Goal: Communication & Community: Answer question/provide support

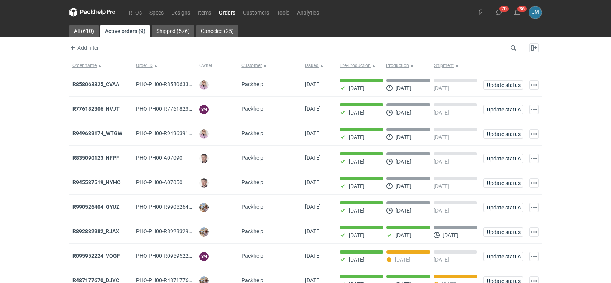
click at [82, 16] on icon at bounding box center [92, 12] width 46 height 9
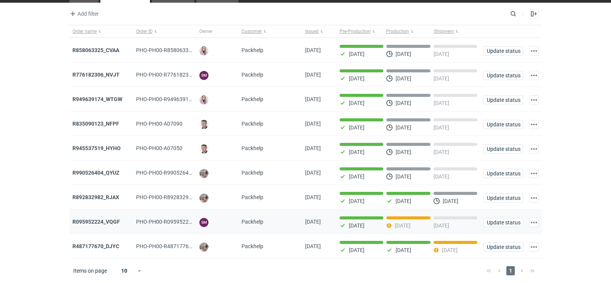
click at [102, 216] on div "R095952224_VQGF" at bounding box center [101, 222] width 64 height 25
click at [104, 223] on strong "R095952224_VQGF" at bounding box center [96, 222] width 48 height 6
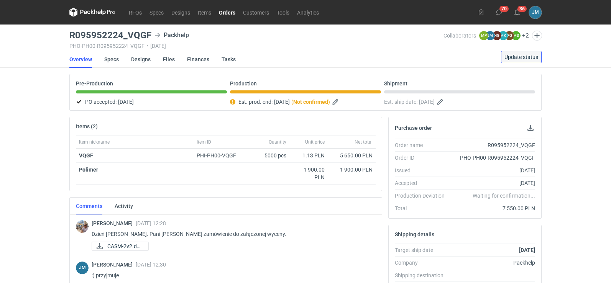
click at [522, 60] on button "Update status" at bounding box center [521, 57] width 41 height 12
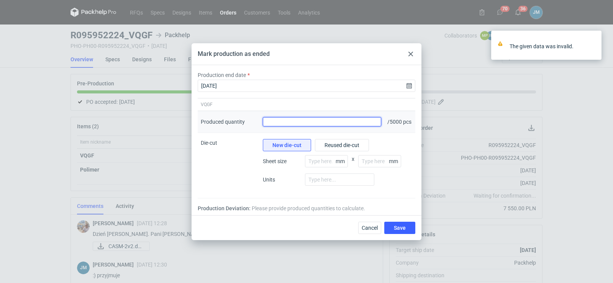
click at [364, 119] on input "Produced quantity" at bounding box center [322, 121] width 118 height 9
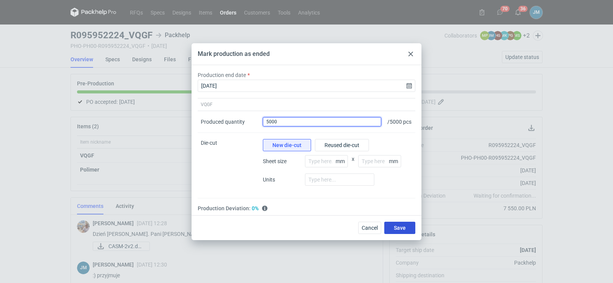
type input "5000"
click at [411, 231] on button "Save" at bounding box center [399, 228] width 31 height 12
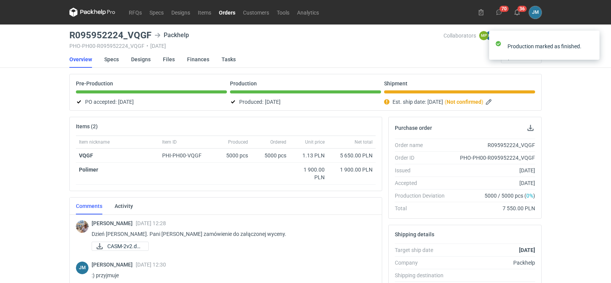
click at [96, 18] on nav "RFQs Specs Designs Items Orders Customers Tools Analytics" at bounding box center [195, 12] width 253 height 25
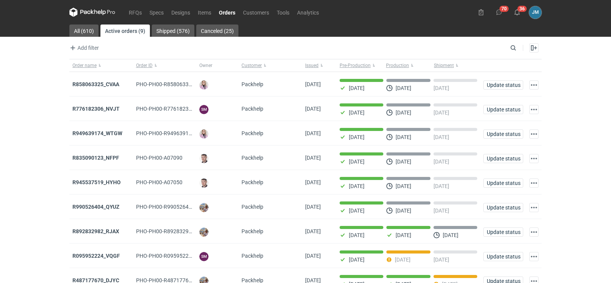
scroll to position [38, 0]
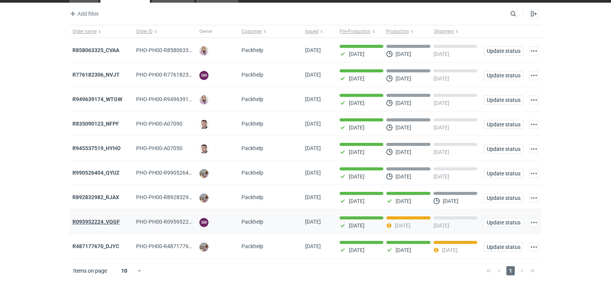
click at [95, 221] on strong "R095952224_VQGF" at bounding box center [96, 222] width 48 height 6
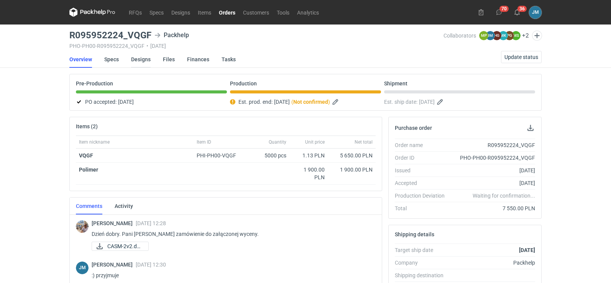
click at [149, 57] on link "Designs" at bounding box center [141, 59] width 20 height 17
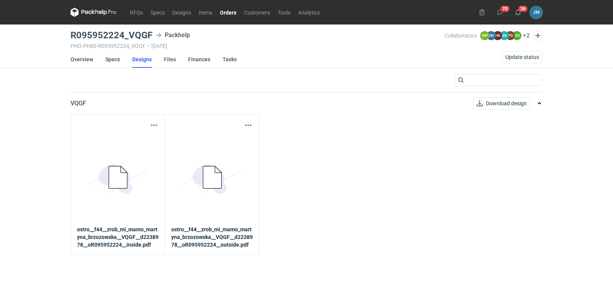
click at [146, 161] on icon "5BD5AC33-3523-40E7-9262-1BFF0AD53D48@1x" at bounding box center [117, 177] width 61 height 61
click at [154, 127] on button "button" at bounding box center [153, 125] width 9 height 9
click at [149, 141] on link "Download design part" at bounding box center [120, 142] width 71 height 12
click at [103, 14] on icon at bounding box center [104, 13] width 5 height 6
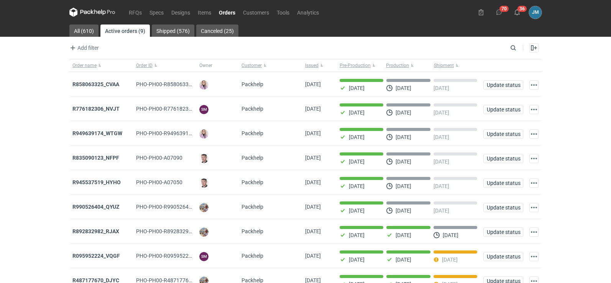
click at [92, 16] on icon at bounding box center [92, 12] width 46 height 9
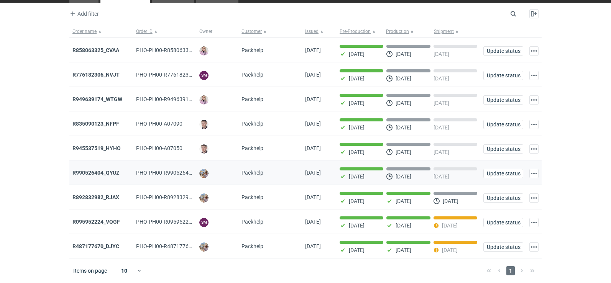
click at [111, 177] on div "R990526404_QYUZ" at bounding box center [101, 173] width 64 height 25
click at [110, 172] on strong "R990526404_QYUZ" at bounding box center [95, 173] width 47 height 6
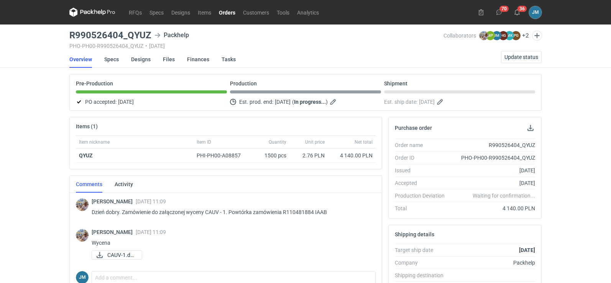
click at [86, 13] on icon at bounding box center [85, 12] width 10 height 4
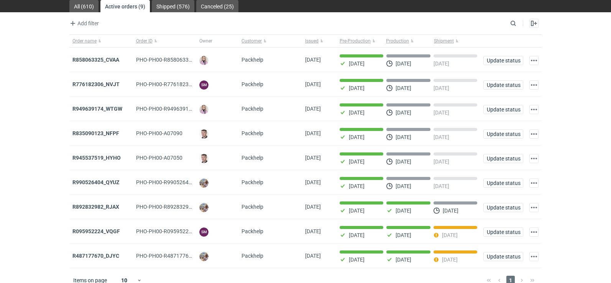
scroll to position [38, 0]
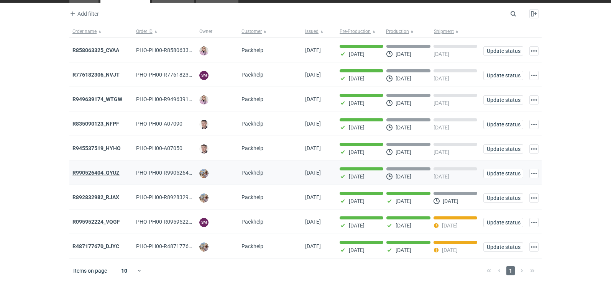
click at [102, 174] on strong "R990526404_QYUZ" at bounding box center [95, 173] width 47 height 6
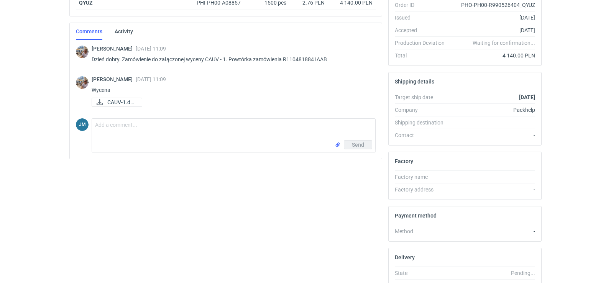
scroll to position [153, 0]
click at [126, 107] on div "Michał Palasek 30 Jul 2025 11:09 Wycena CAUV-1.docx" at bounding box center [231, 92] width 278 height 32
click at [126, 104] on span "CAUV-1.docx" at bounding box center [121, 102] width 28 height 8
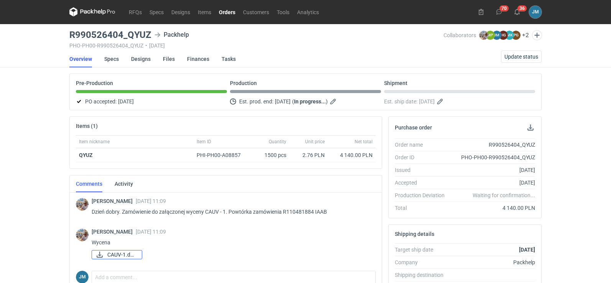
scroll to position [0, 0]
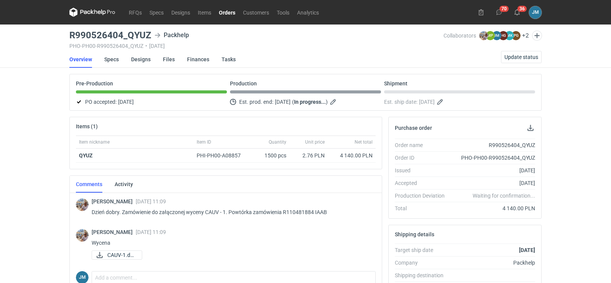
click at [93, 15] on icon at bounding box center [92, 12] width 46 height 9
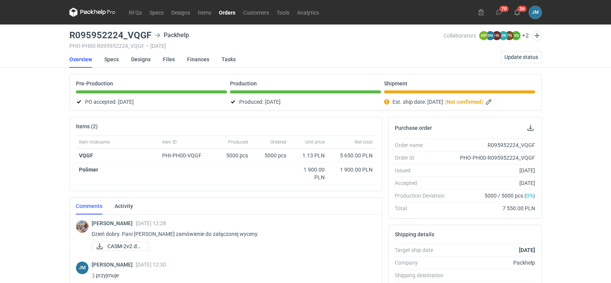
click at [96, 10] on icon at bounding box center [92, 12] width 46 height 9
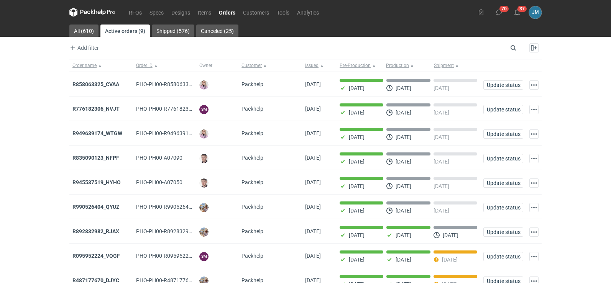
scroll to position [38, 0]
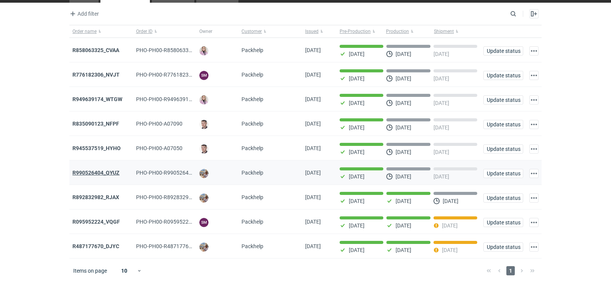
click at [92, 170] on strong "R990526404_QYUZ" at bounding box center [95, 173] width 47 height 6
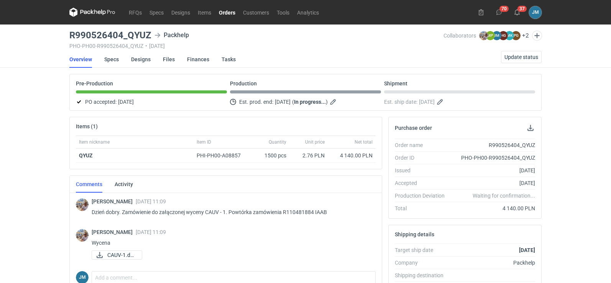
click at [96, 16] on icon at bounding box center [92, 12] width 46 height 9
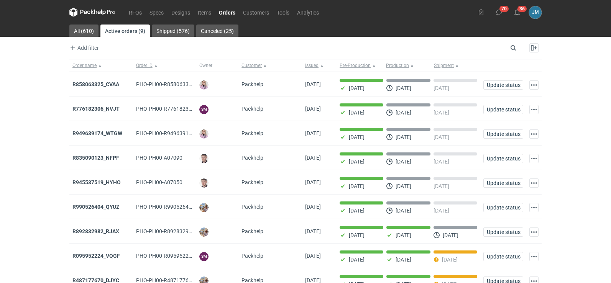
click at [84, 15] on icon at bounding box center [92, 12] width 46 height 9
click at [88, 13] on icon at bounding box center [85, 12] width 10 height 4
click at [502, 15] on icon at bounding box center [499, 12] width 6 height 6
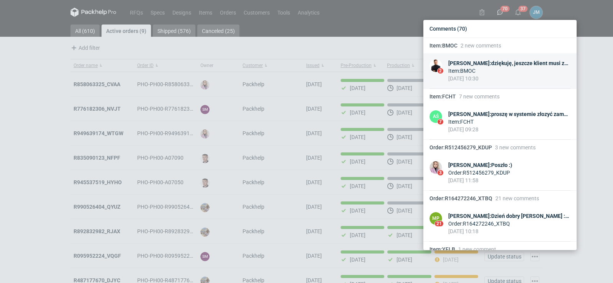
click at [466, 68] on div "Item : BMOC" at bounding box center [509, 71] width 122 height 8
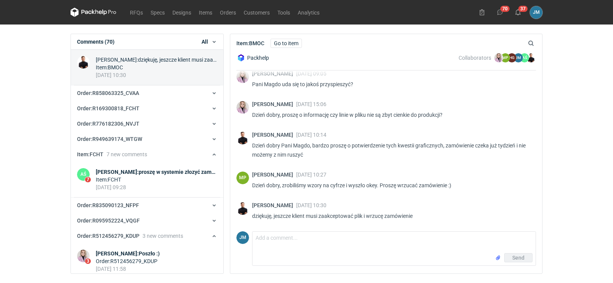
scroll to position [159, 0]
click at [133, 92] on span "Order : R858063325_CVAA" at bounding box center [108, 93] width 62 height 6
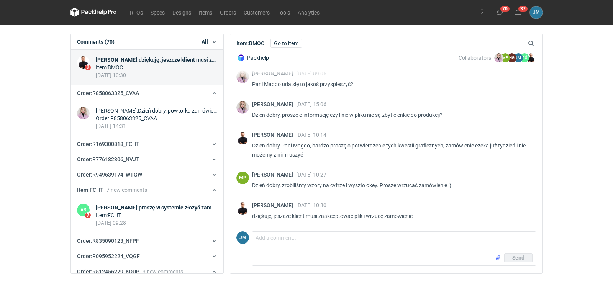
click at [135, 77] on div "[DATE] 10:30" at bounding box center [156, 75] width 121 height 8
click at [102, 15] on icon at bounding box center [94, 12] width 46 height 9
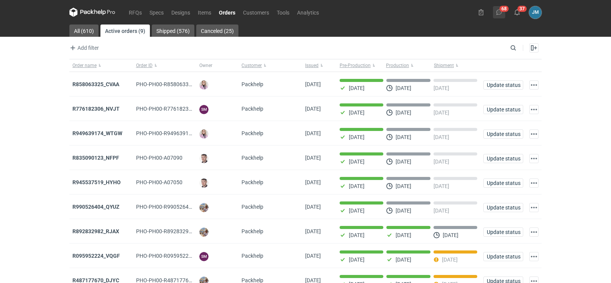
click at [500, 9] on icon at bounding box center [499, 12] width 6 height 6
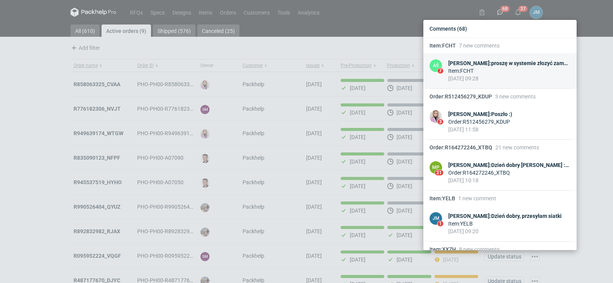
click at [467, 68] on div "Item : FCHT" at bounding box center [509, 71] width 122 height 8
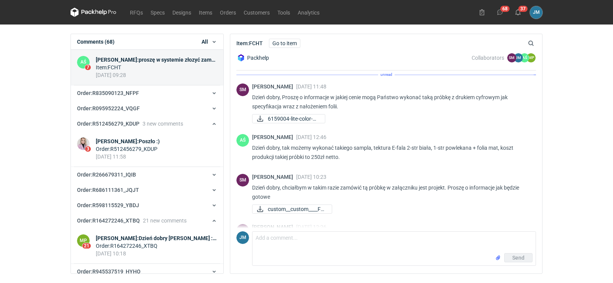
click at [317, 108] on p "Dzień dobry, Proszę o informacje w jakiej cenie mogą Państwo wykonać taką próbk…" at bounding box center [391, 102] width 278 height 18
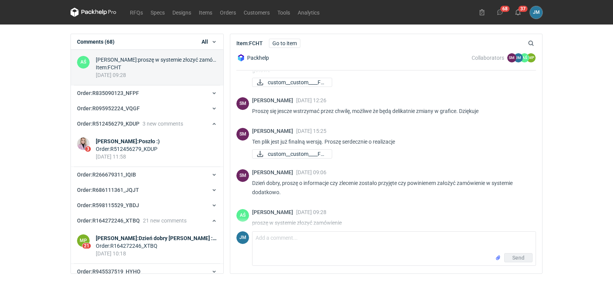
scroll to position [128, 0]
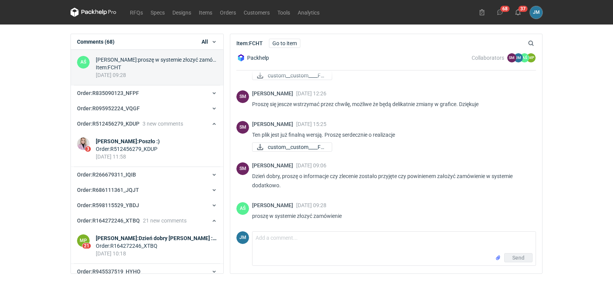
click at [201, 70] on div "Item : FCHT" at bounding box center [156, 68] width 121 height 8
click at [499, 13] on icon at bounding box center [500, 12] width 6 height 6
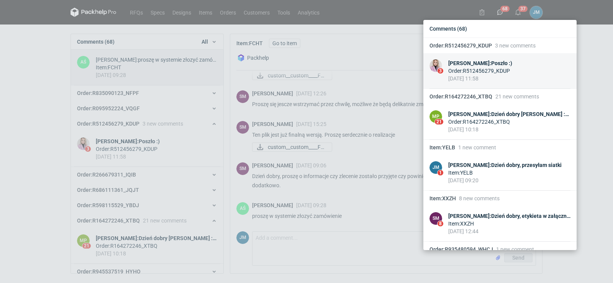
click at [462, 68] on div "Order : R512456279_KDUP" at bounding box center [480, 71] width 64 height 8
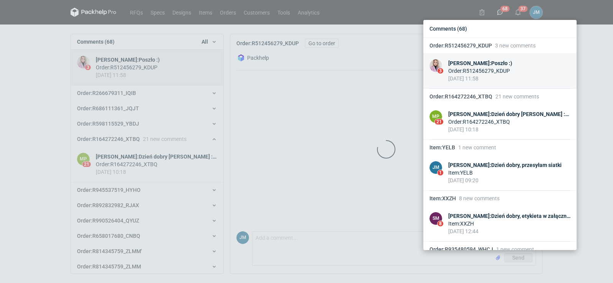
scroll to position [127, 0]
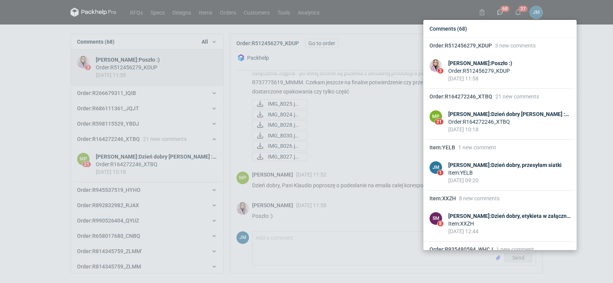
click at [364, 130] on div "Comments (68) Order : R512456279_KDUP 3 new comments 3 [PERSON_NAME] : Poszło :…" at bounding box center [306, 141] width 613 height 283
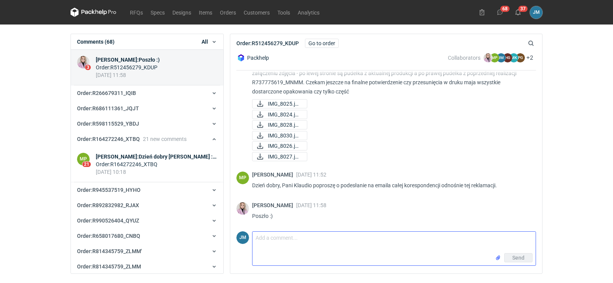
click at [277, 241] on textarea "Comment message" at bounding box center [394, 242] width 283 height 21
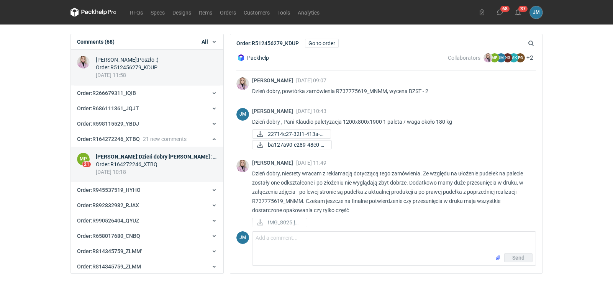
click at [179, 154] on div "[PERSON_NAME] : Dzień dobry [PERSON_NAME] :) oczywiście będziemy informować . M…" at bounding box center [156, 157] width 121 height 8
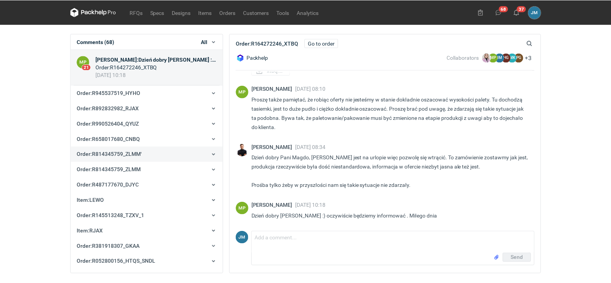
scroll to position [724, 0]
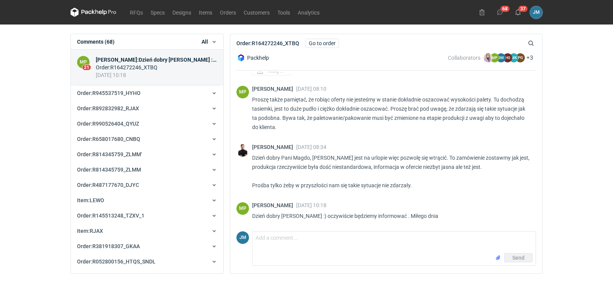
click at [111, 9] on icon at bounding box center [94, 12] width 46 height 9
